Goal: Information Seeking & Learning: Learn about a topic

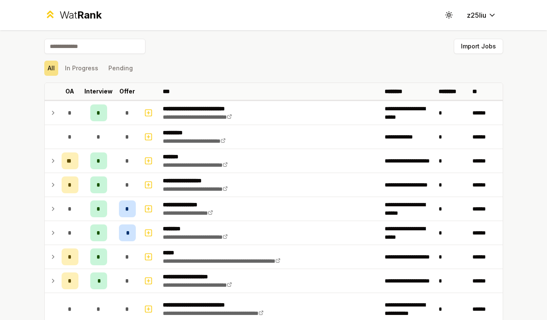
scroll to position [742, 0]
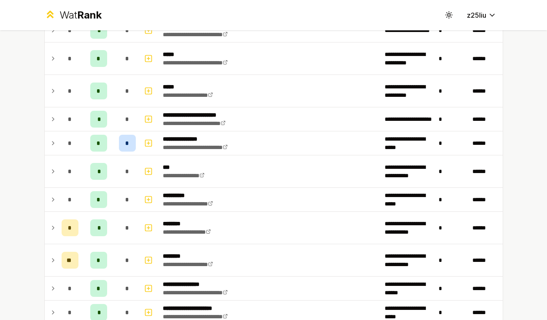
scroll to position [742, 0]
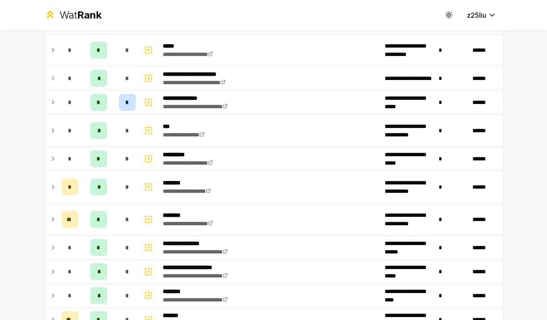
scroll to position [742, 0]
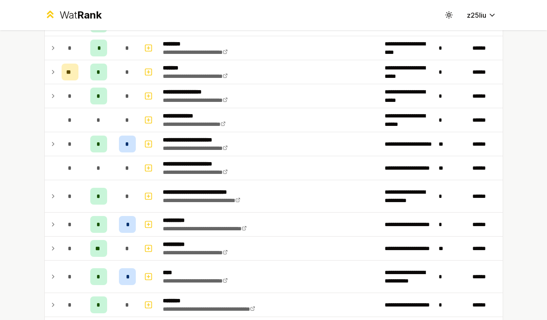
scroll to position [742, 0]
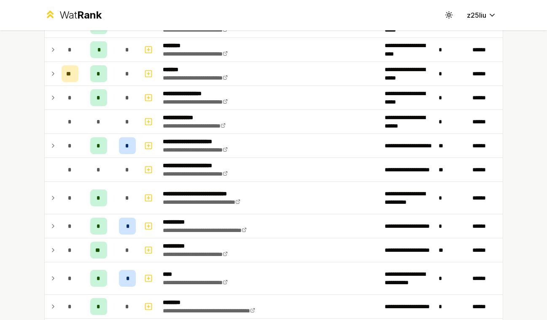
scroll to position [742, 0]
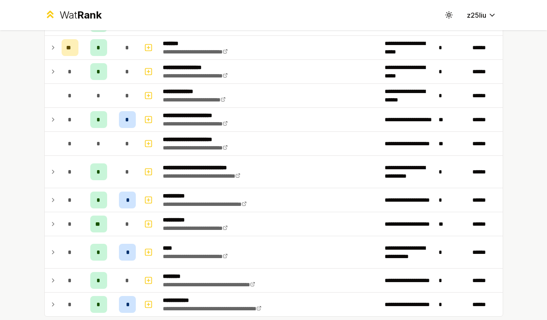
scroll to position [742, 0]
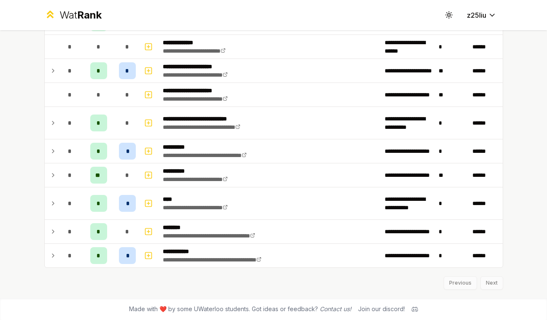
click at [99, 164] on td "**" at bounding box center [99, 176] width 34 height 24
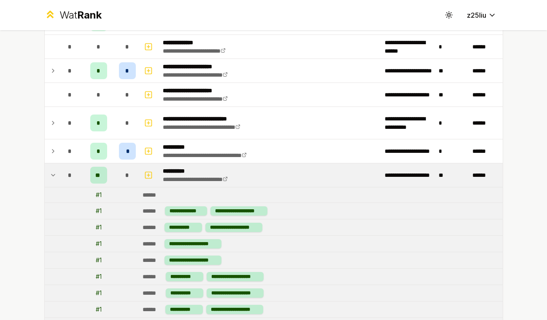
click at [126, 177] on span "*" at bounding box center [127, 175] width 4 height 8
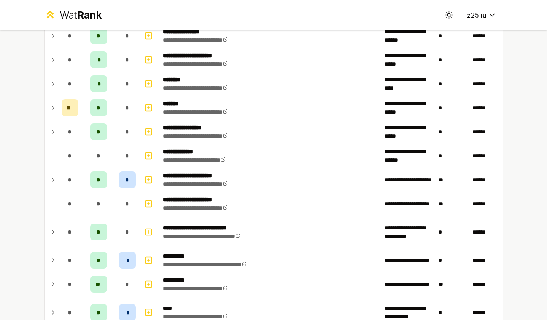
scroll to position [742, 0]
